Goal: Navigation & Orientation: Find specific page/section

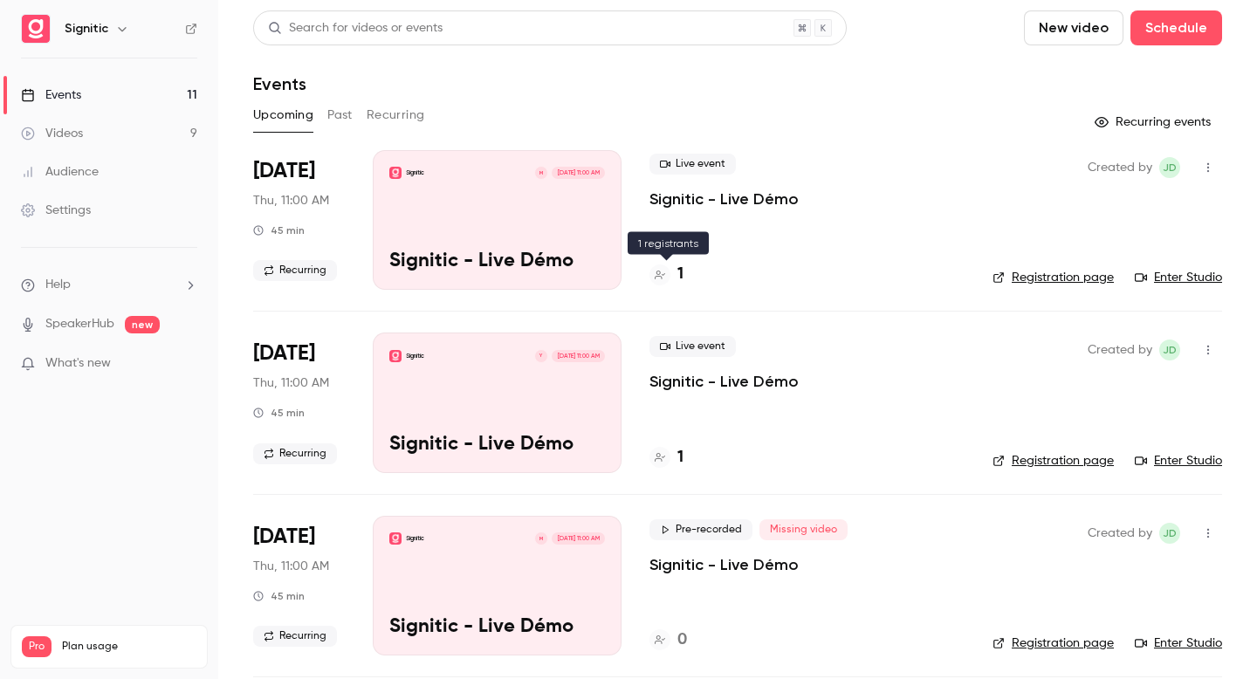
click at [658, 271] on icon at bounding box center [660, 275] width 10 height 9
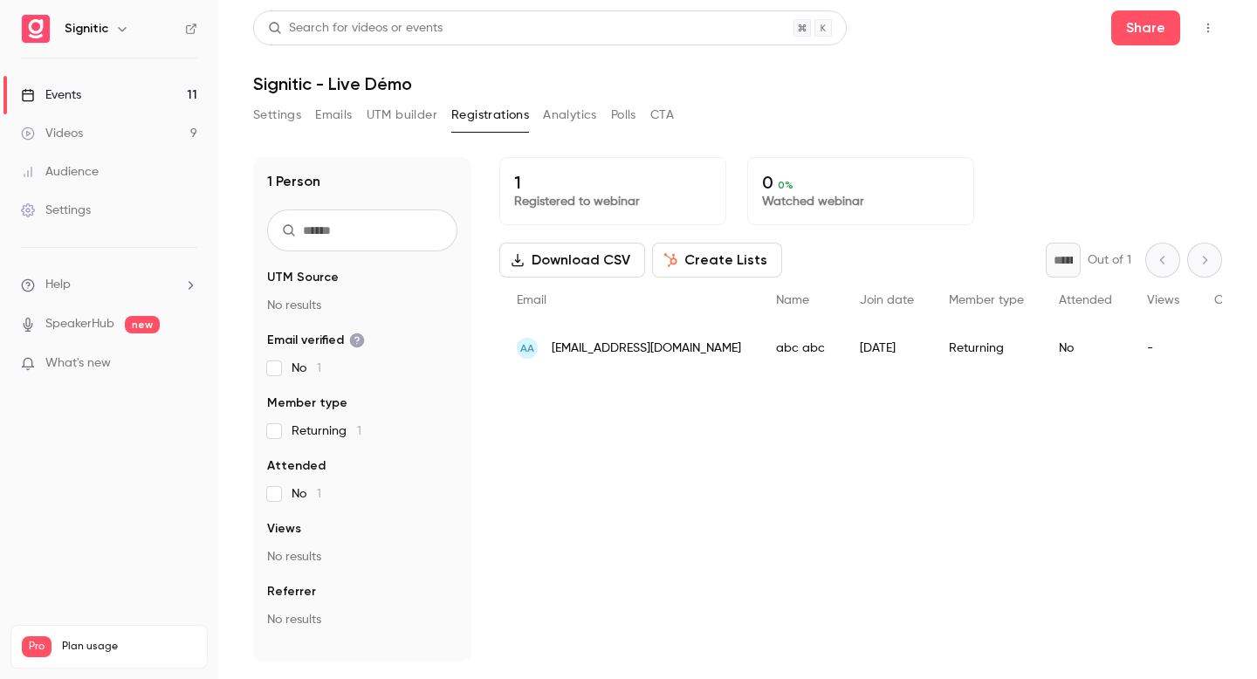
click at [131, 95] on link "Events 11" at bounding box center [109, 95] width 218 height 38
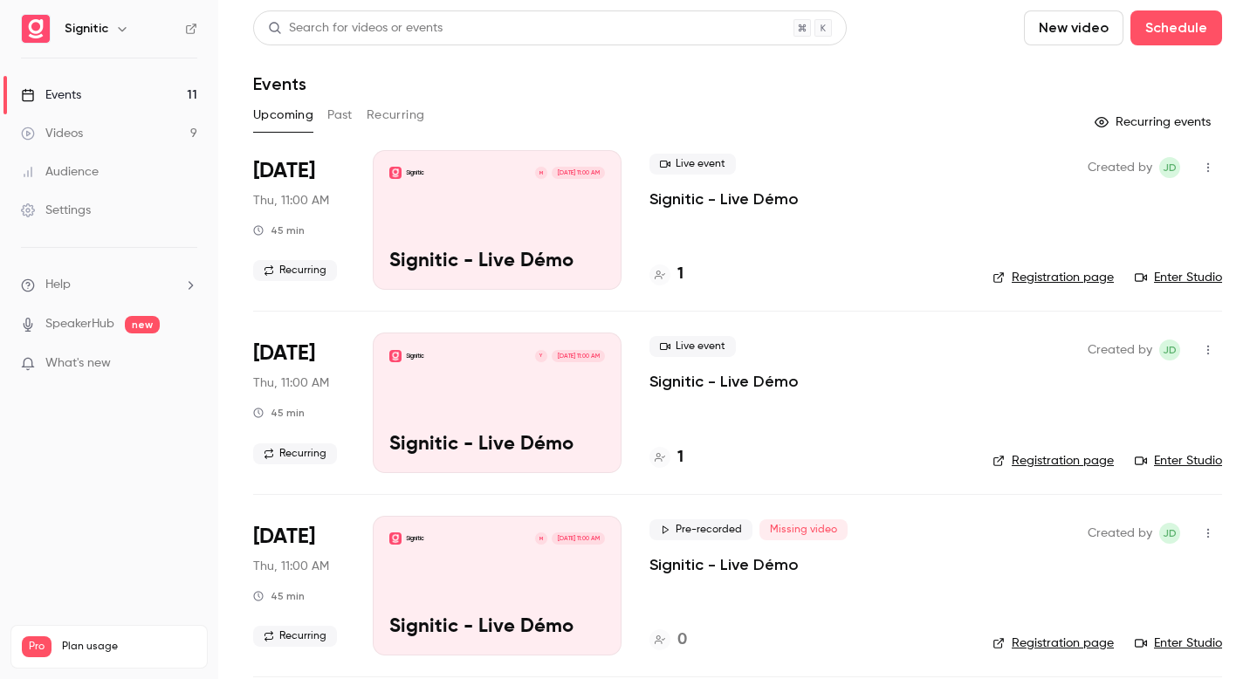
click at [1186, 270] on link "Enter Studio" at bounding box center [1178, 277] width 87 height 17
click at [676, 170] on span "Live event" at bounding box center [693, 164] width 86 height 21
click at [687, 163] on span "Live event" at bounding box center [693, 164] width 86 height 21
click at [1057, 279] on link "Registration page" at bounding box center [1053, 277] width 121 height 17
click at [670, 168] on span "Live event" at bounding box center [693, 164] width 86 height 21
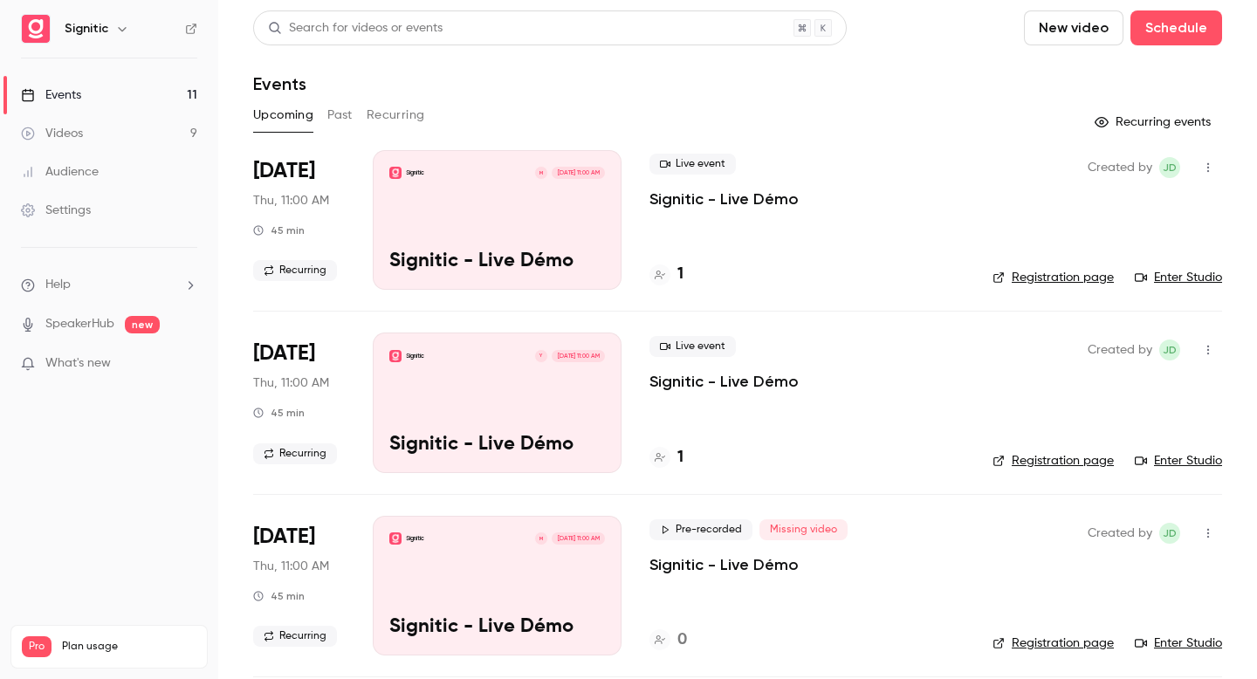
click at [663, 162] on icon at bounding box center [665, 164] width 10 height 10
click at [676, 164] on span "Live event" at bounding box center [693, 164] width 86 height 21
click at [1051, 286] on div "Created by JD Registration page Enter Studio" at bounding box center [1108, 220] width 230 height 140
click at [1055, 277] on link "Registration page" at bounding box center [1053, 277] width 121 height 17
